Goal: Find specific page/section: Find specific page/section

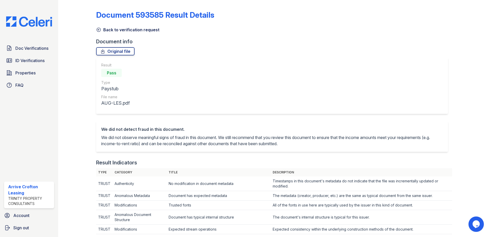
click at [98, 29] on icon at bounding box center [98, 29] width 5 height 5
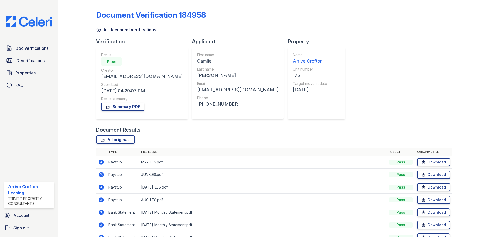
click at [99, 29] on div "All document verifications" at bounding box center [274, 28] width 356 height 9
click at [99, 30] on icon at bounding box center [99, 30] width 4 height 4
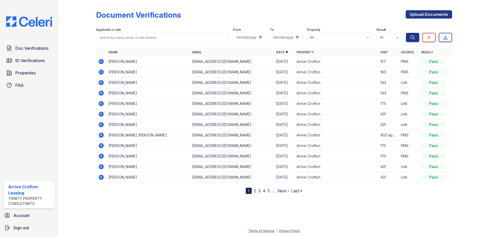
drag, startPoint x: 102, startPoint y: 145, endPoint x: 117, endPoint y: 144, distance: 15.2
click at [101, 145] on icon at bounding box center [101, 145] width 6 height 6
